Goal: Information Seeking & Learning: Find specific fact

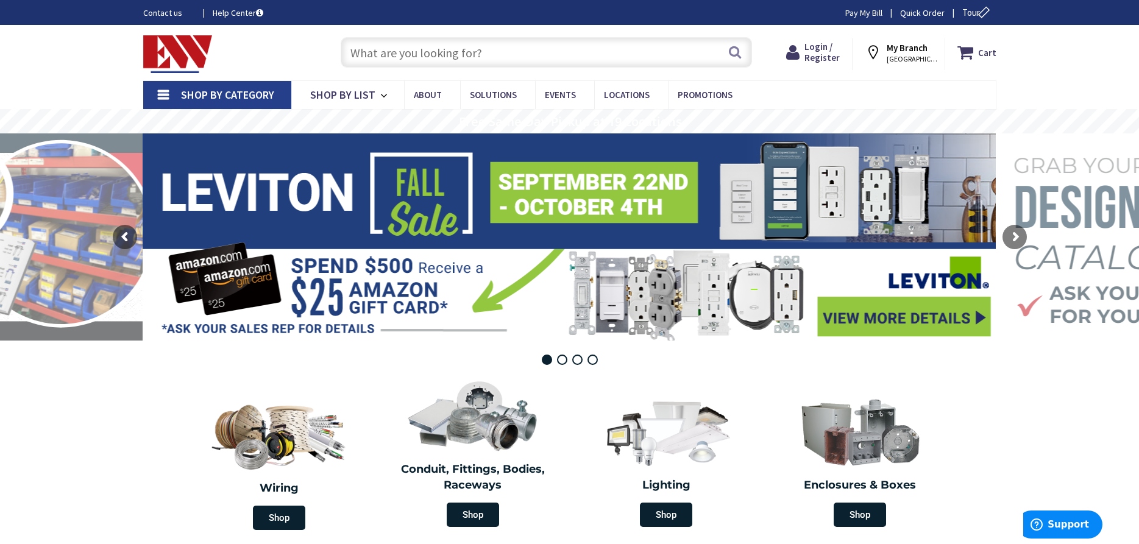
click at [389, 57] on input "text" at bounding box center [546, 52] width 411 height 30
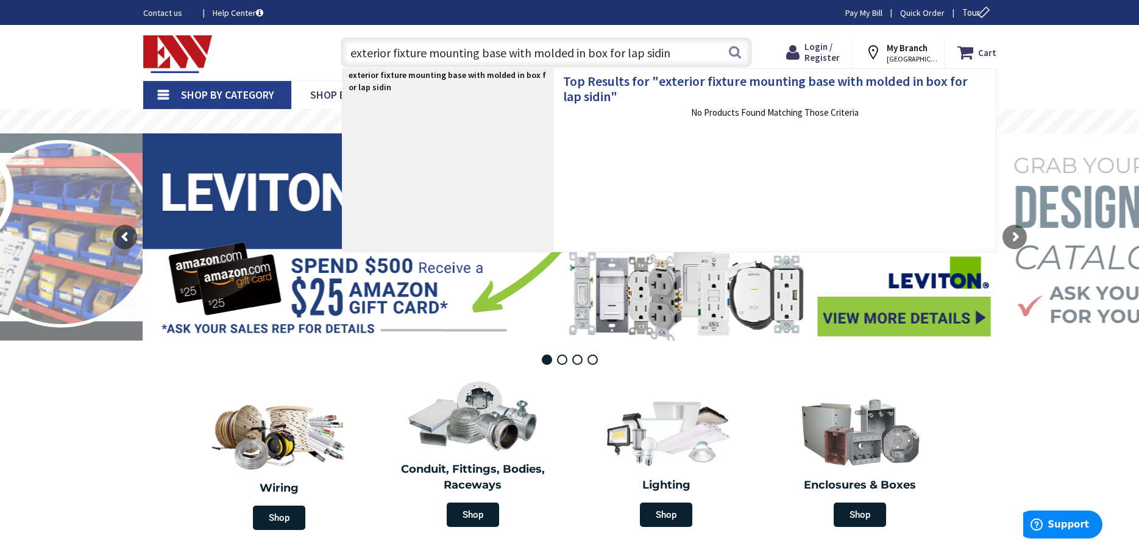
type input "exterior fixture mounting base with molded in box for lap siding"
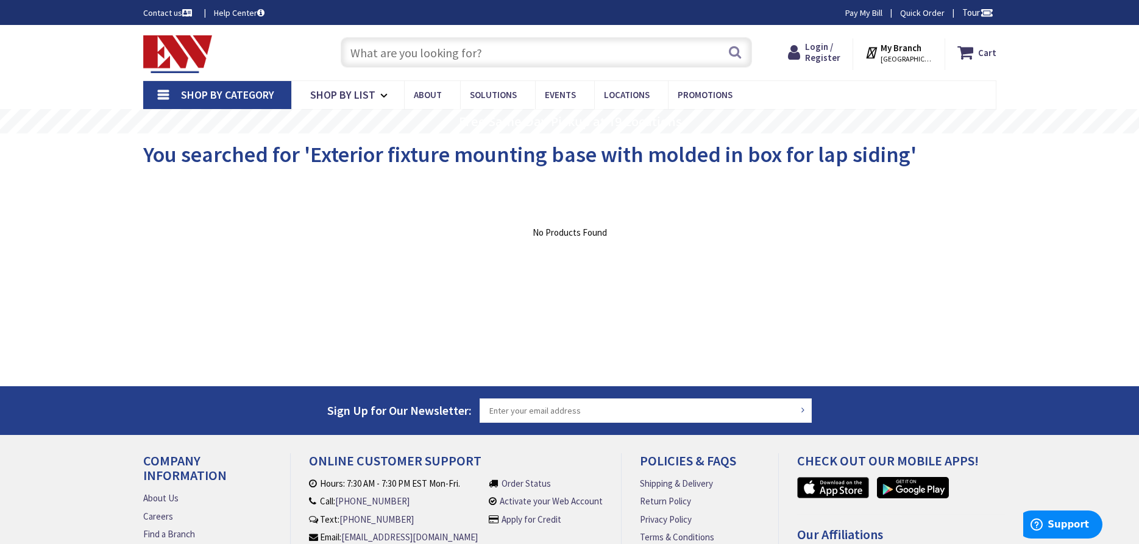
click at [366, 49] on input "text" at bounding box center [546, 52] width 411 height 30
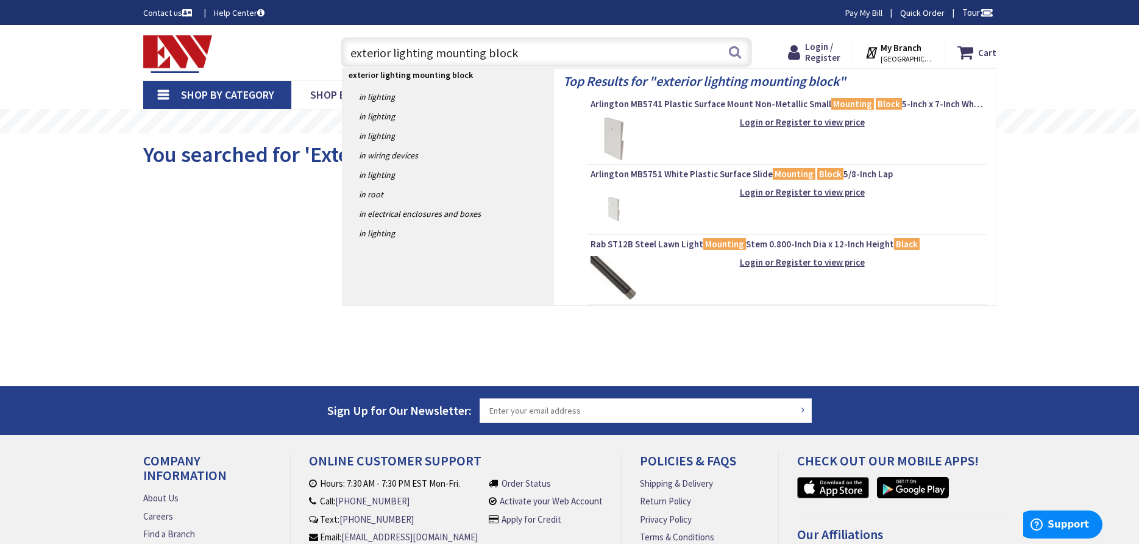
type input "exterior lighting mounting block"
click at [624, 135] on img at bounding box center [614, 139] width 46 height 46
click at [847, 104] on mark "Mounting" at bounding box center [852, 103] width 43 height 15
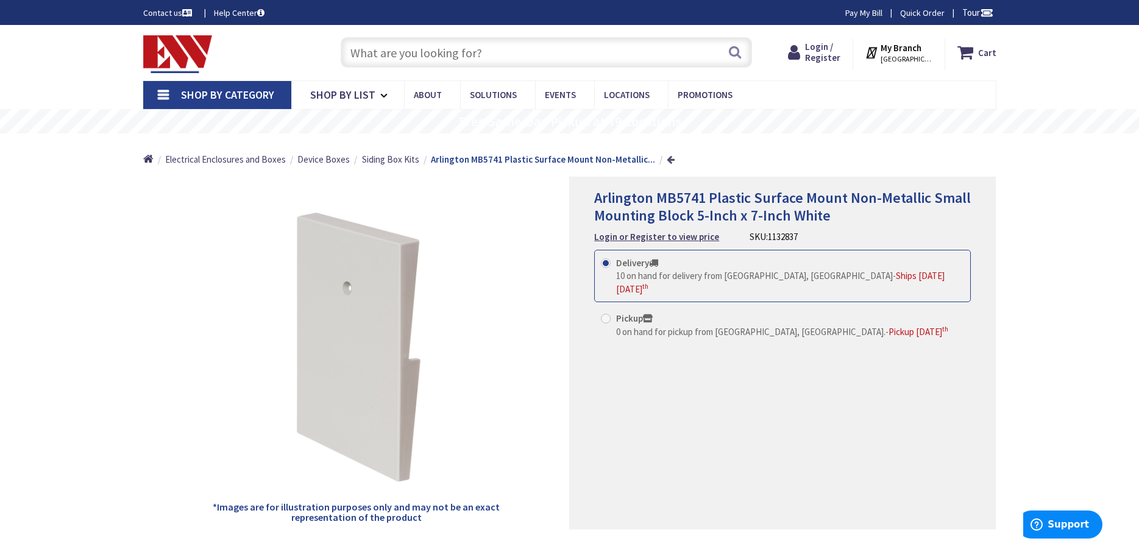
click at [667, 160] on link at bounding box center [671, 159] width 8 height 9
